Goal: Check status: Check status

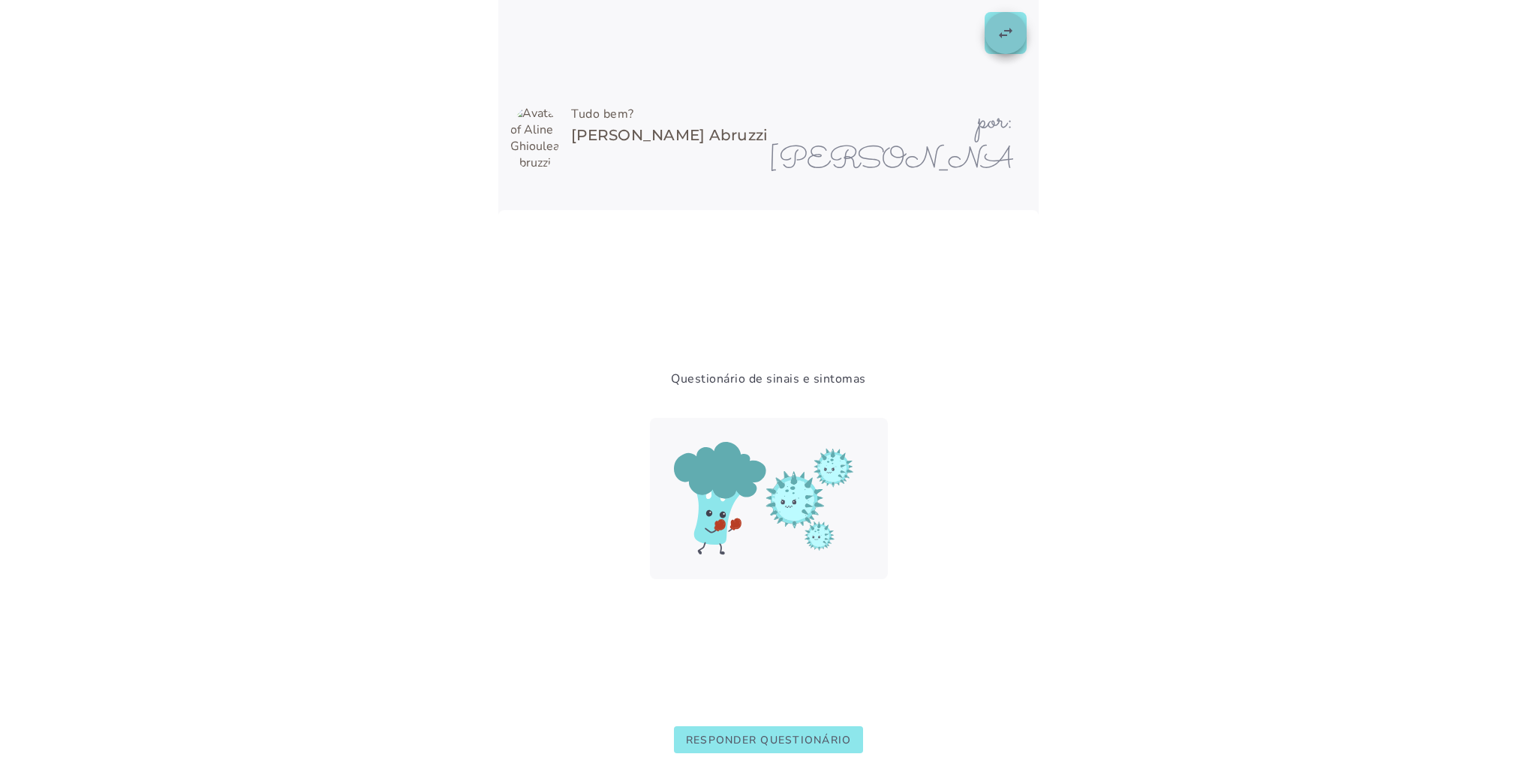
click at [0, 0] on slot "swap_horiz" at bounding box center [0, 0] width 0 height 0
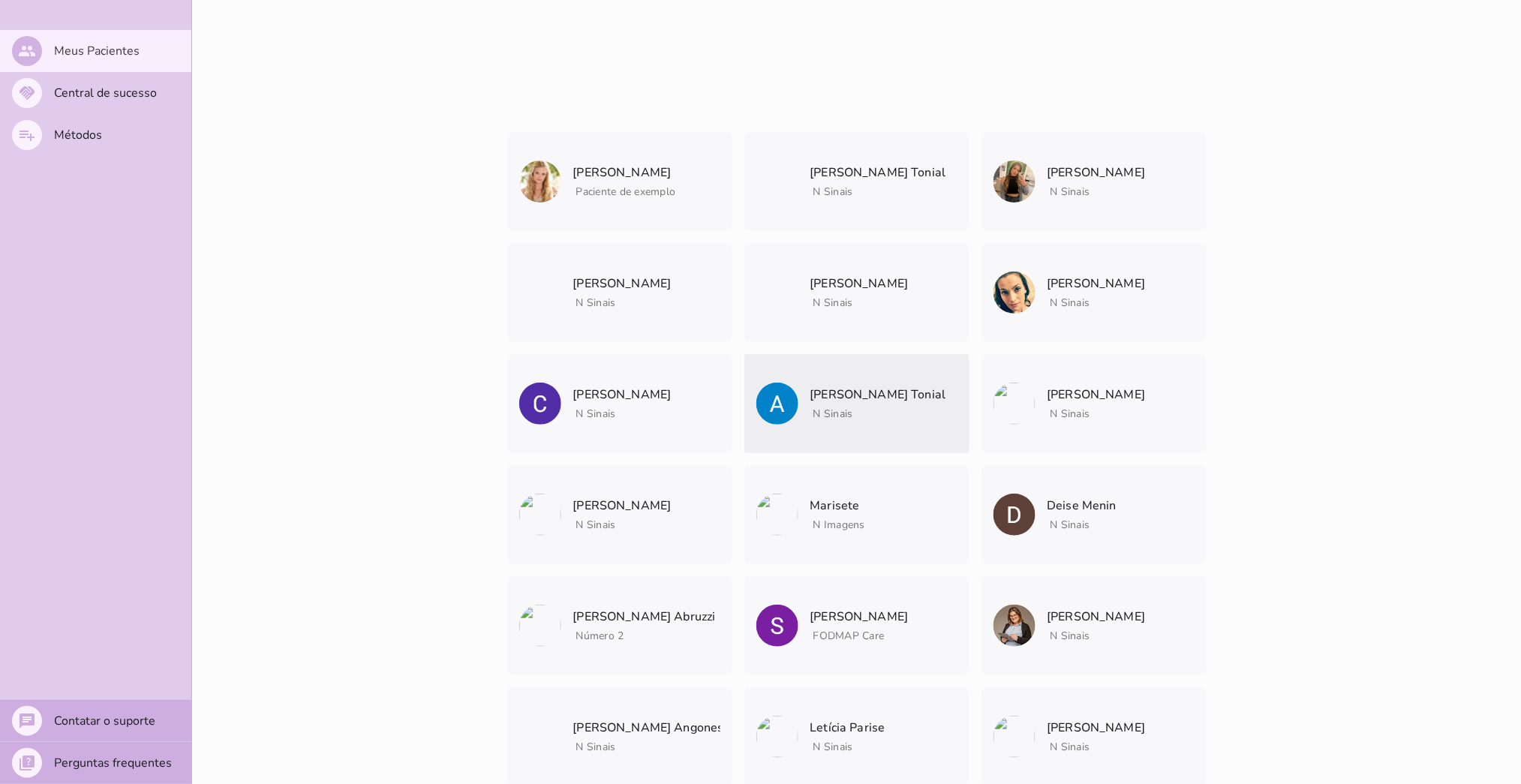
scroll to position [5332, 0]
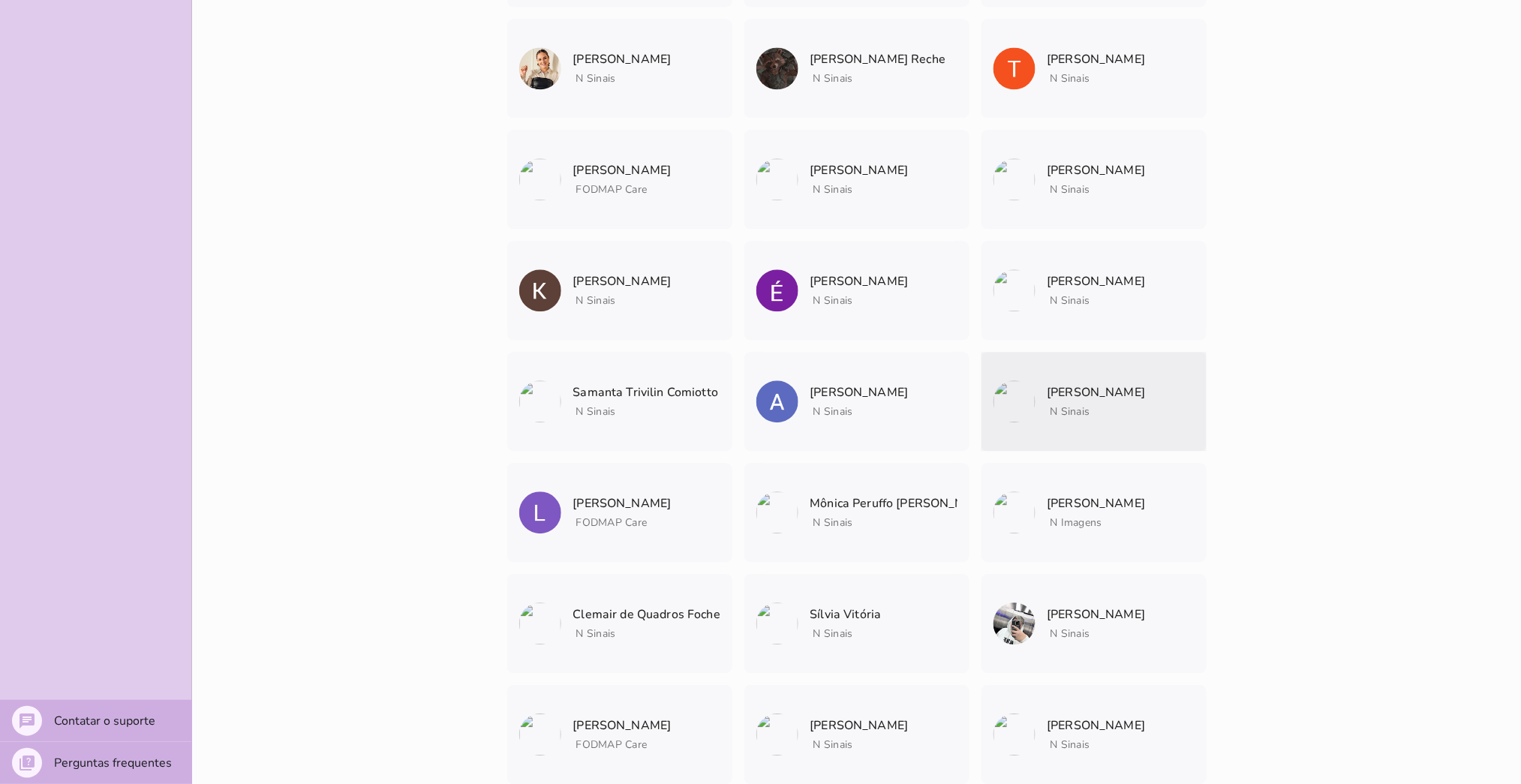
click at [1082, 422] on mwc-list-item "[PERSON_NAME] N Sinais Arquivar paciente Quando você finalizar a terapia digita…" at bounding box center [1094, 401] width 225 height 99
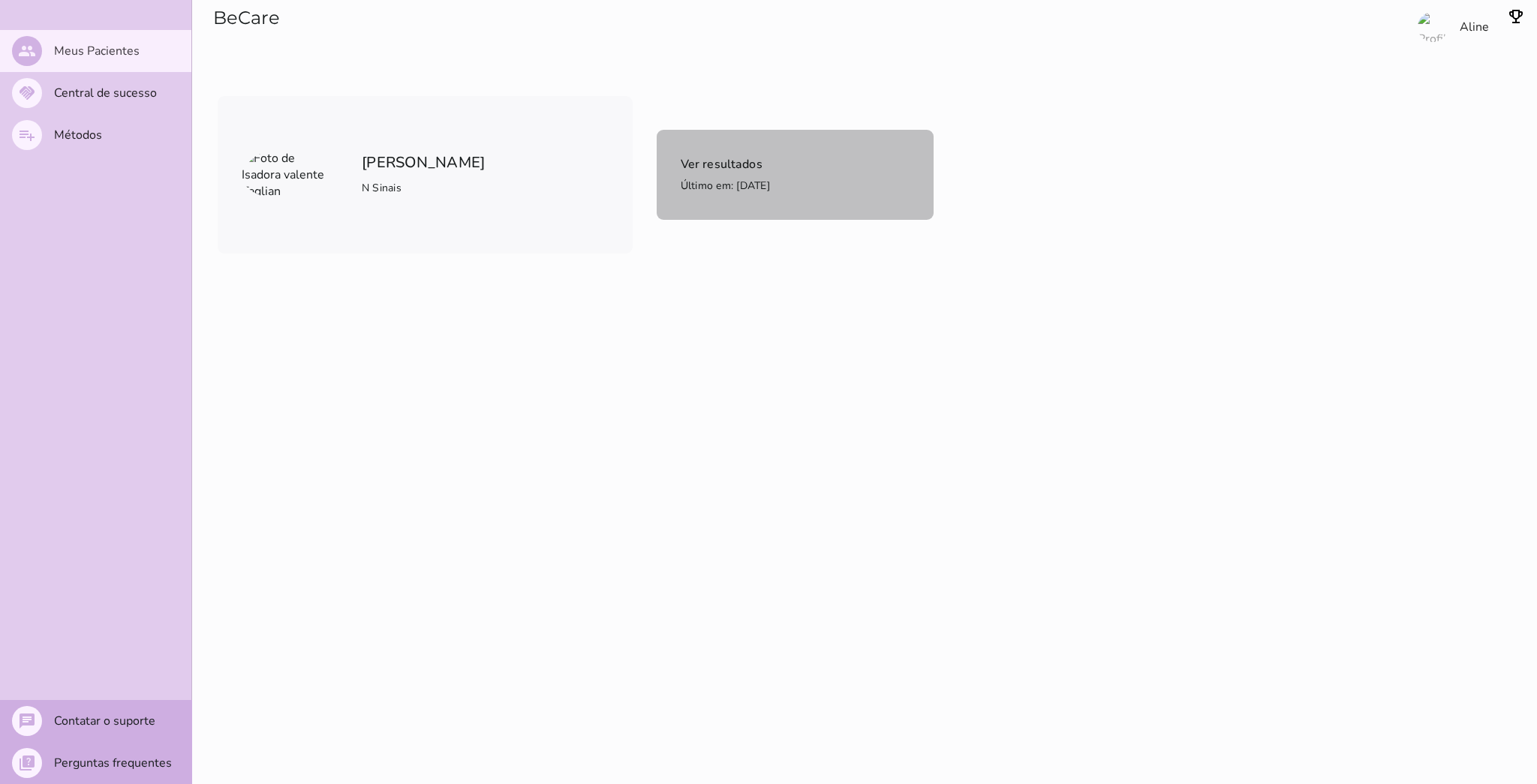
click at [710, 182] on span "Último em: [DATE]" at bounding box center [725, 185] width 89 height 14
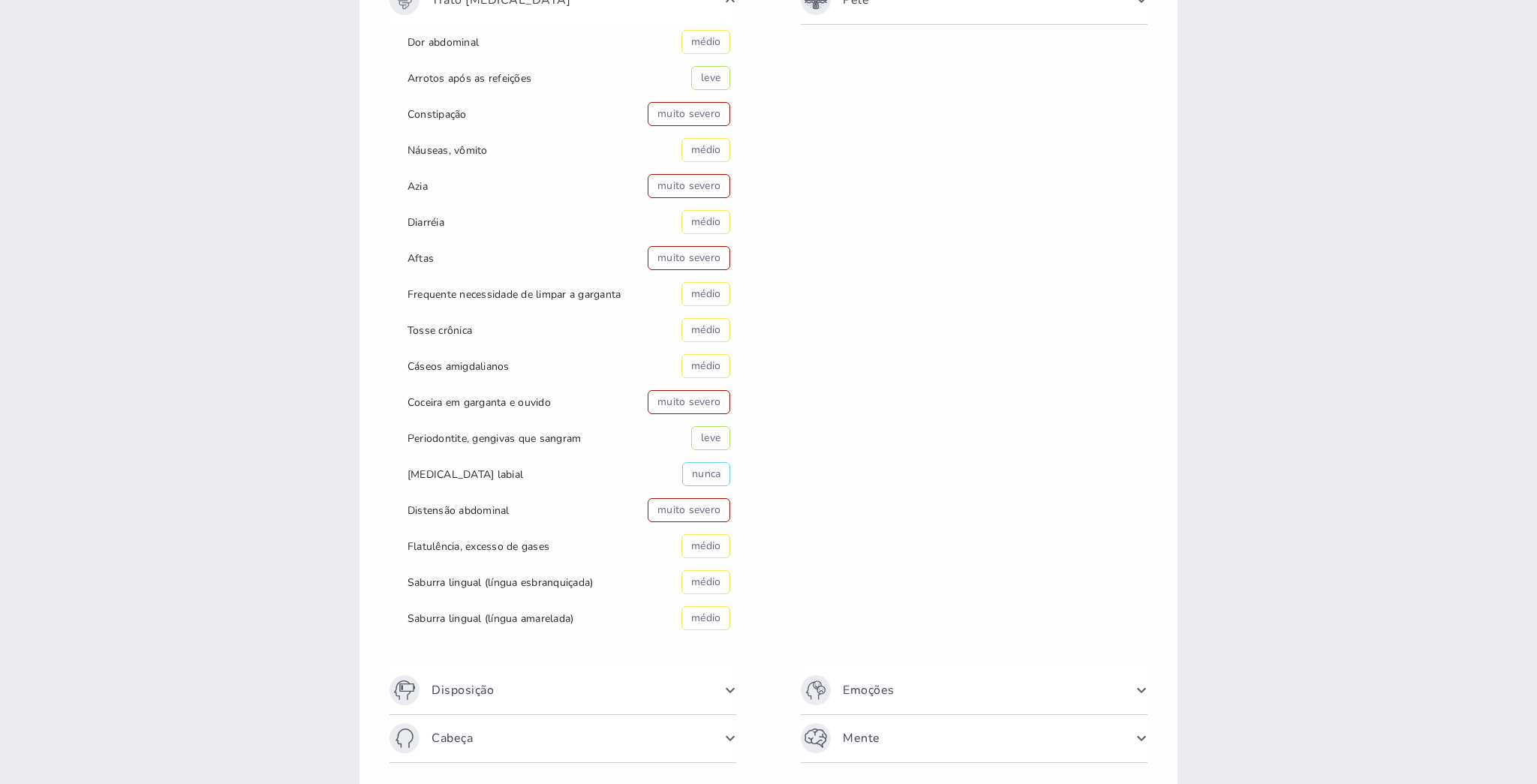
scroll to position [454, 0]
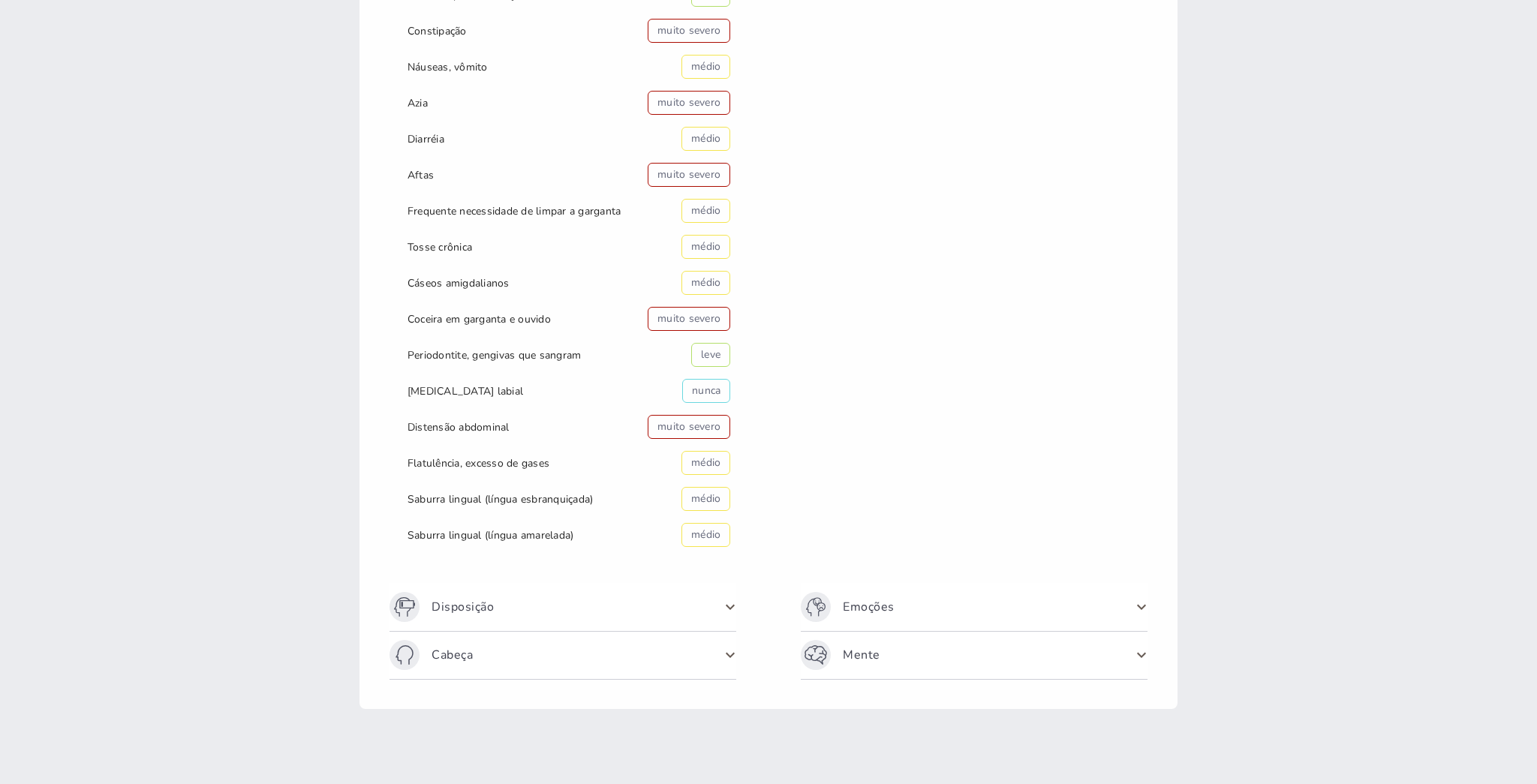
click at [721, 612] on span at bounding box center [730, 606] width 24 height 24
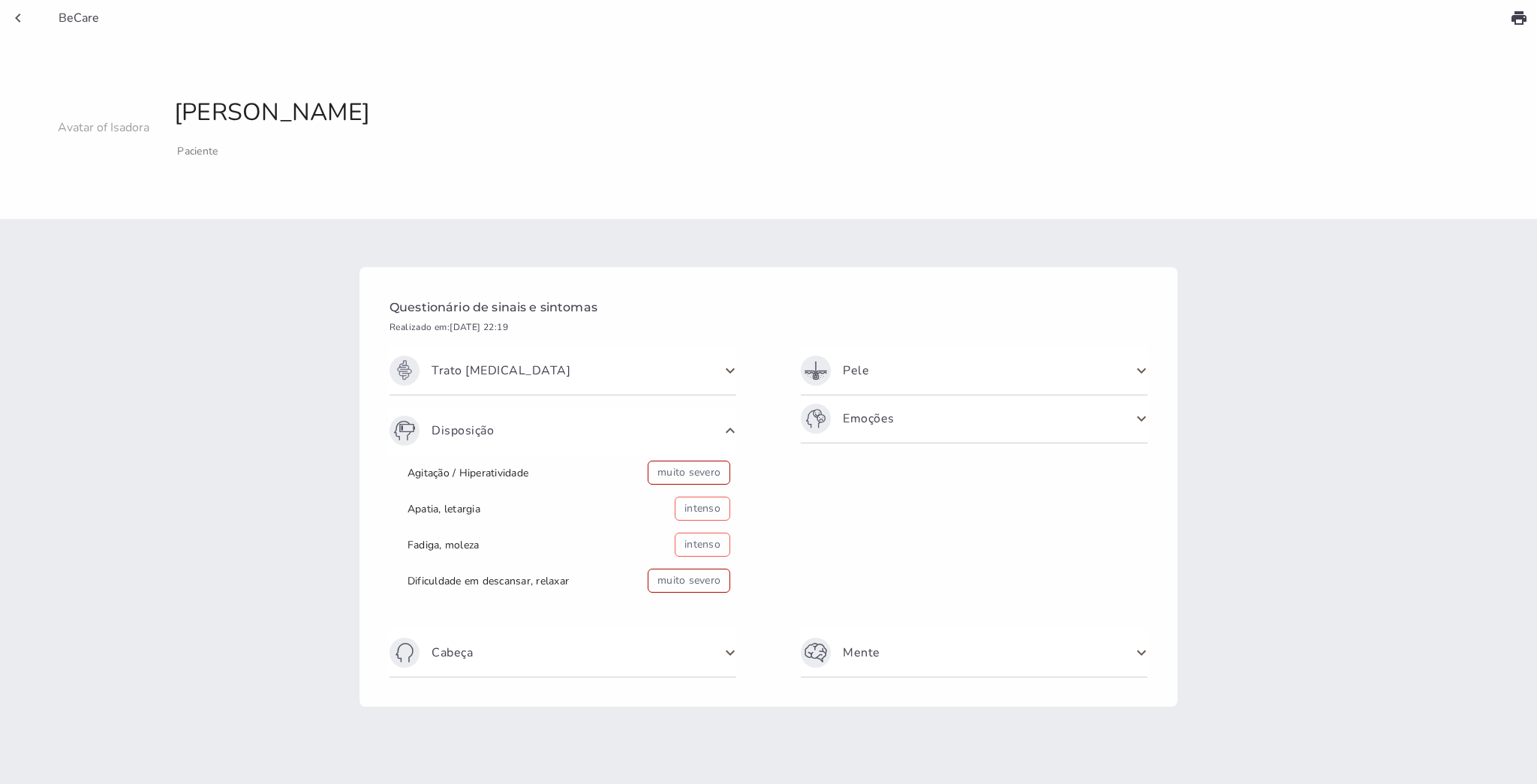
click at [880, 369] on span "Pele" at bounding box center [965, 370] width 329 height 30
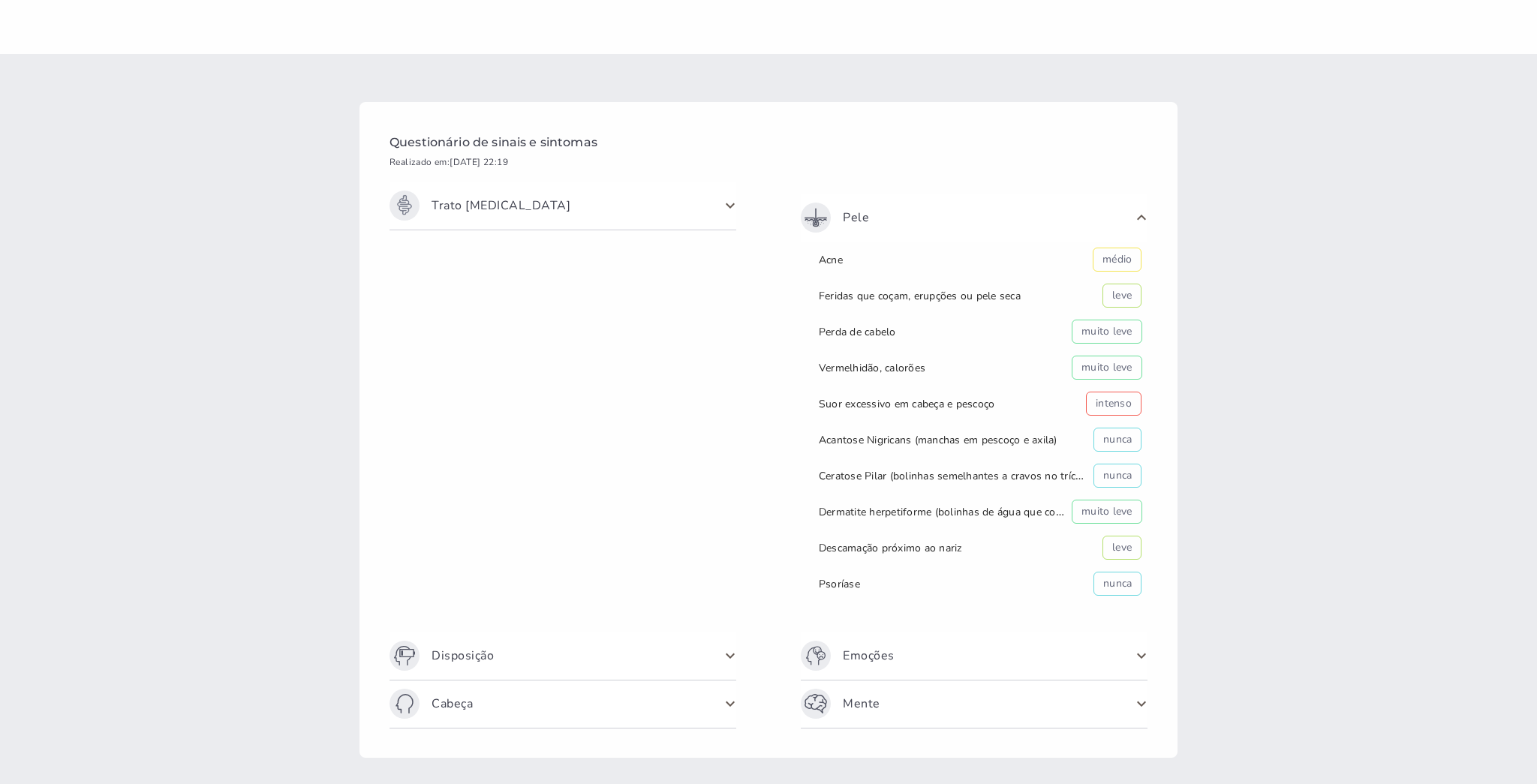
scroll to position [214, 0]
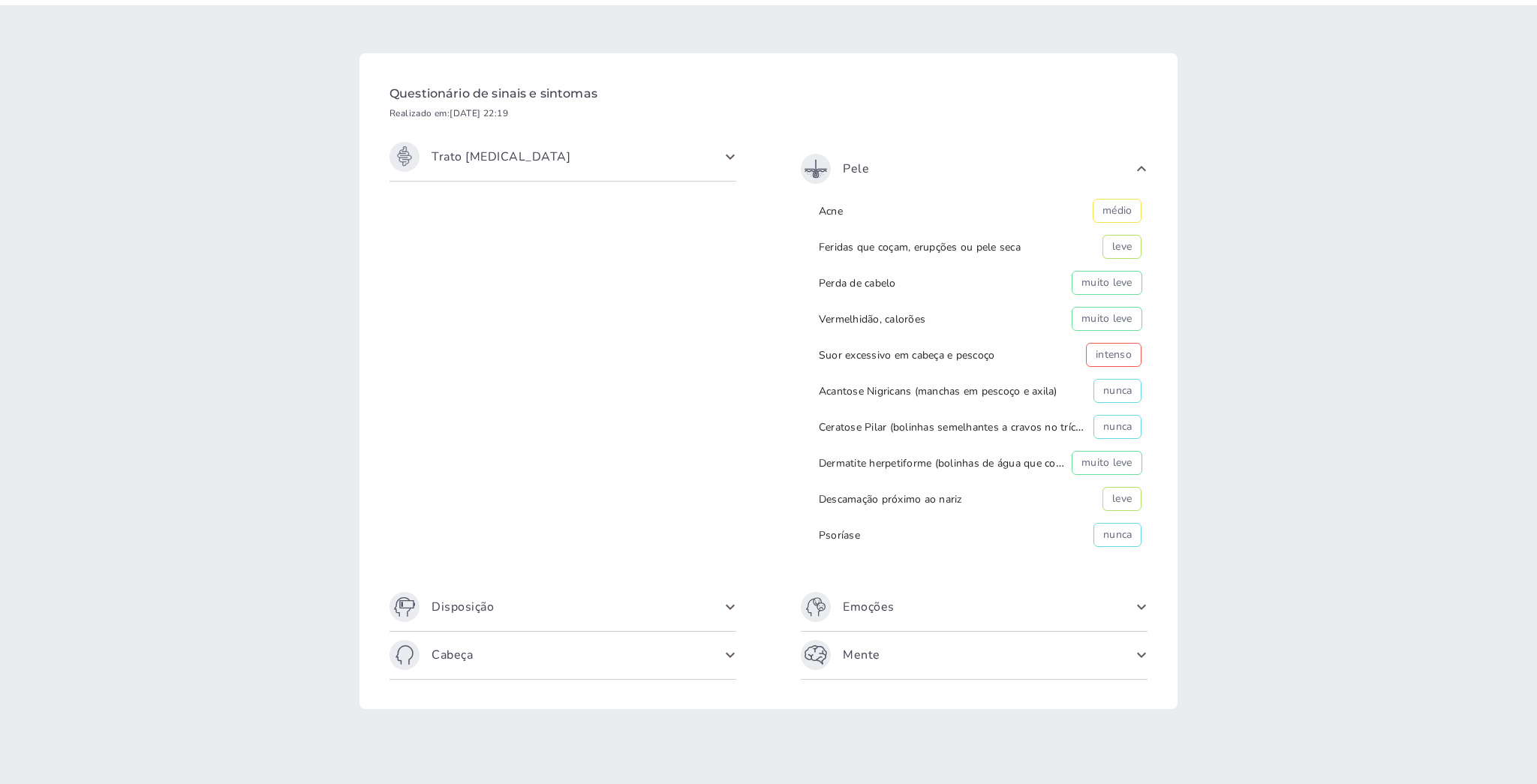
click at [959, 597] on span "Emoções" at bounding box center [965, 606] width 329 height 30
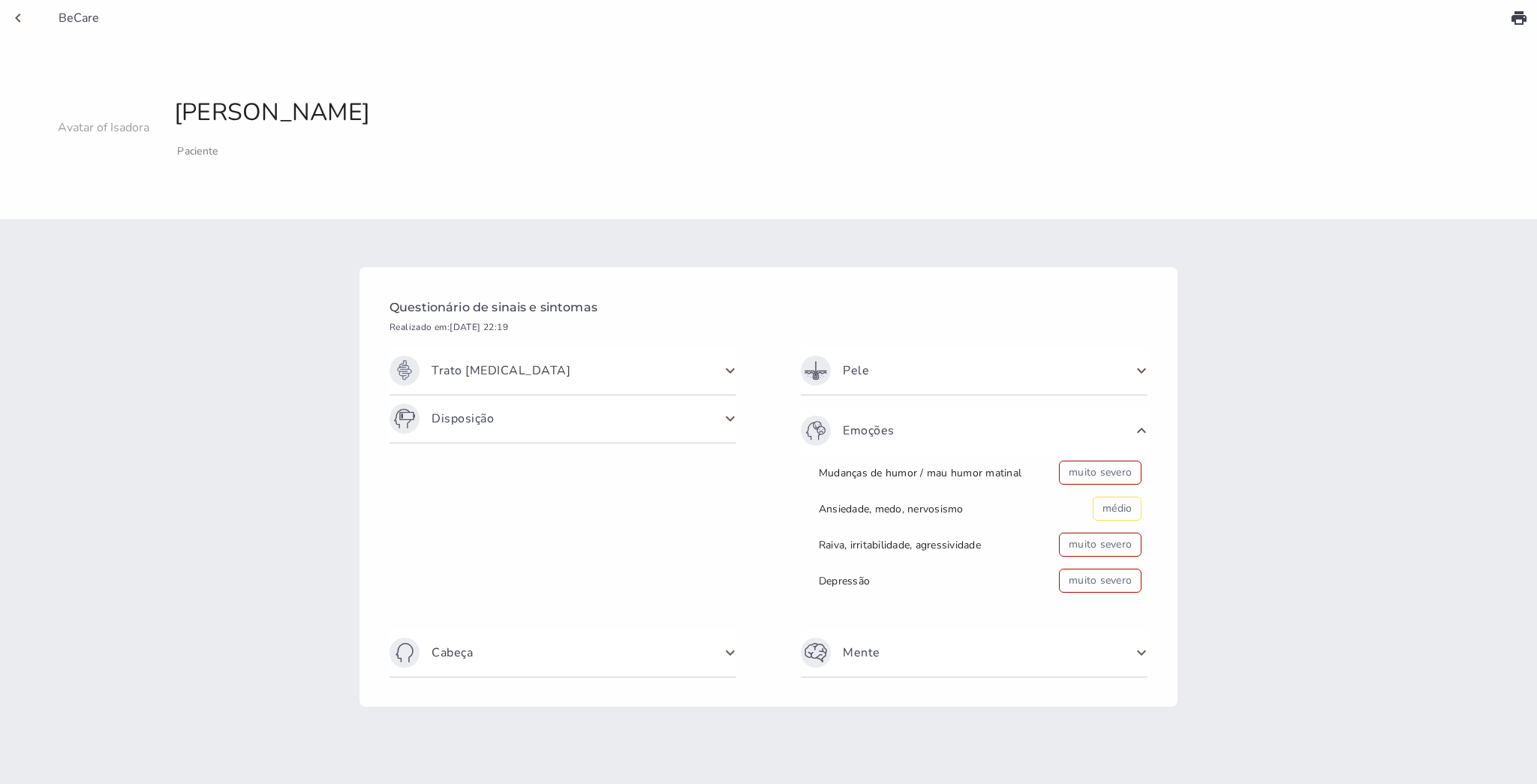
scroll to position [0, 0]
click at [887, 664] on span "Mente" at bounding box center [965, 652] width 329 height 30
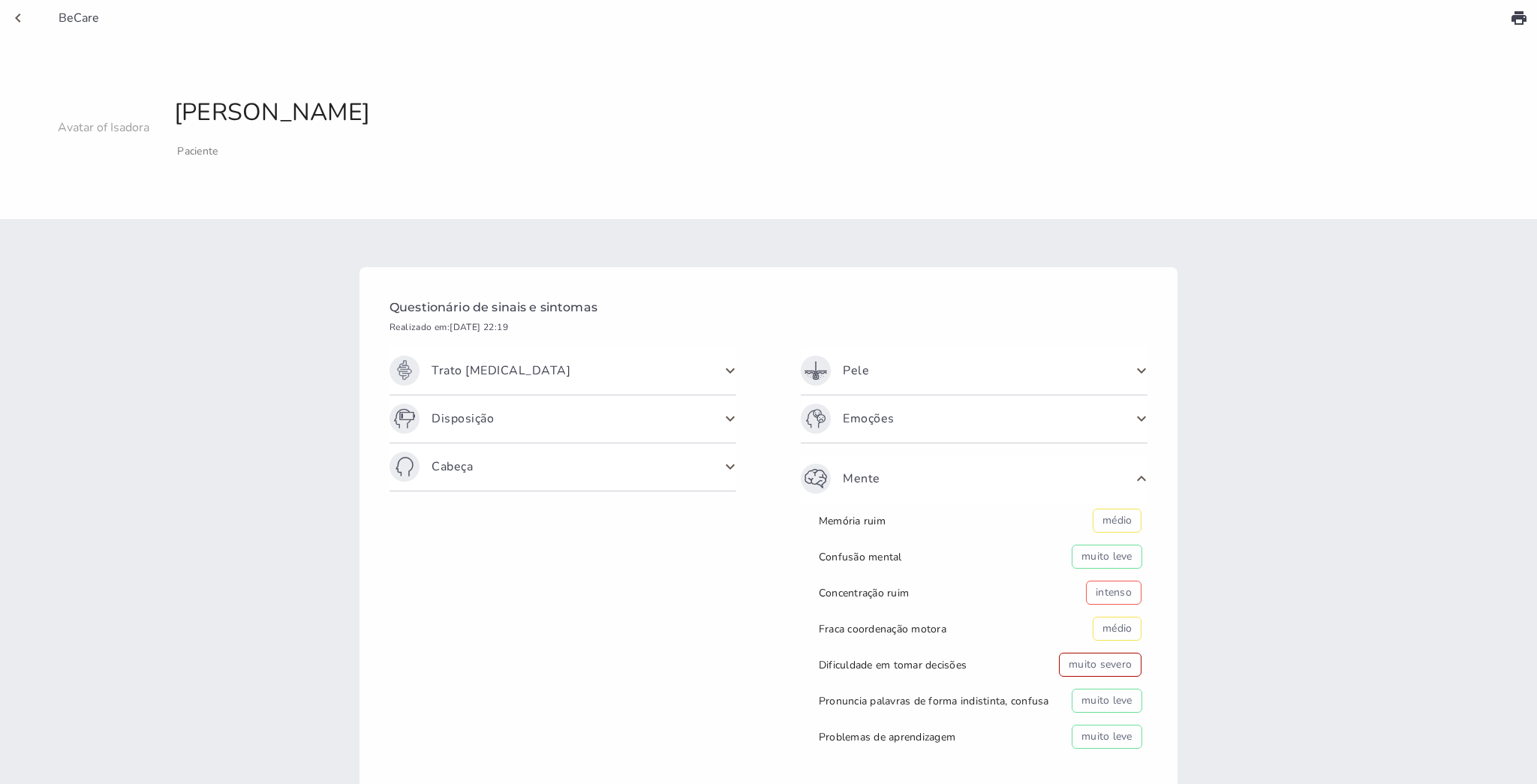
click at [479, 460] on span "Cabeça" at bounding box center [553, 466] width 329 height 30
